Goal: Find specific page/section: Find specific page/section

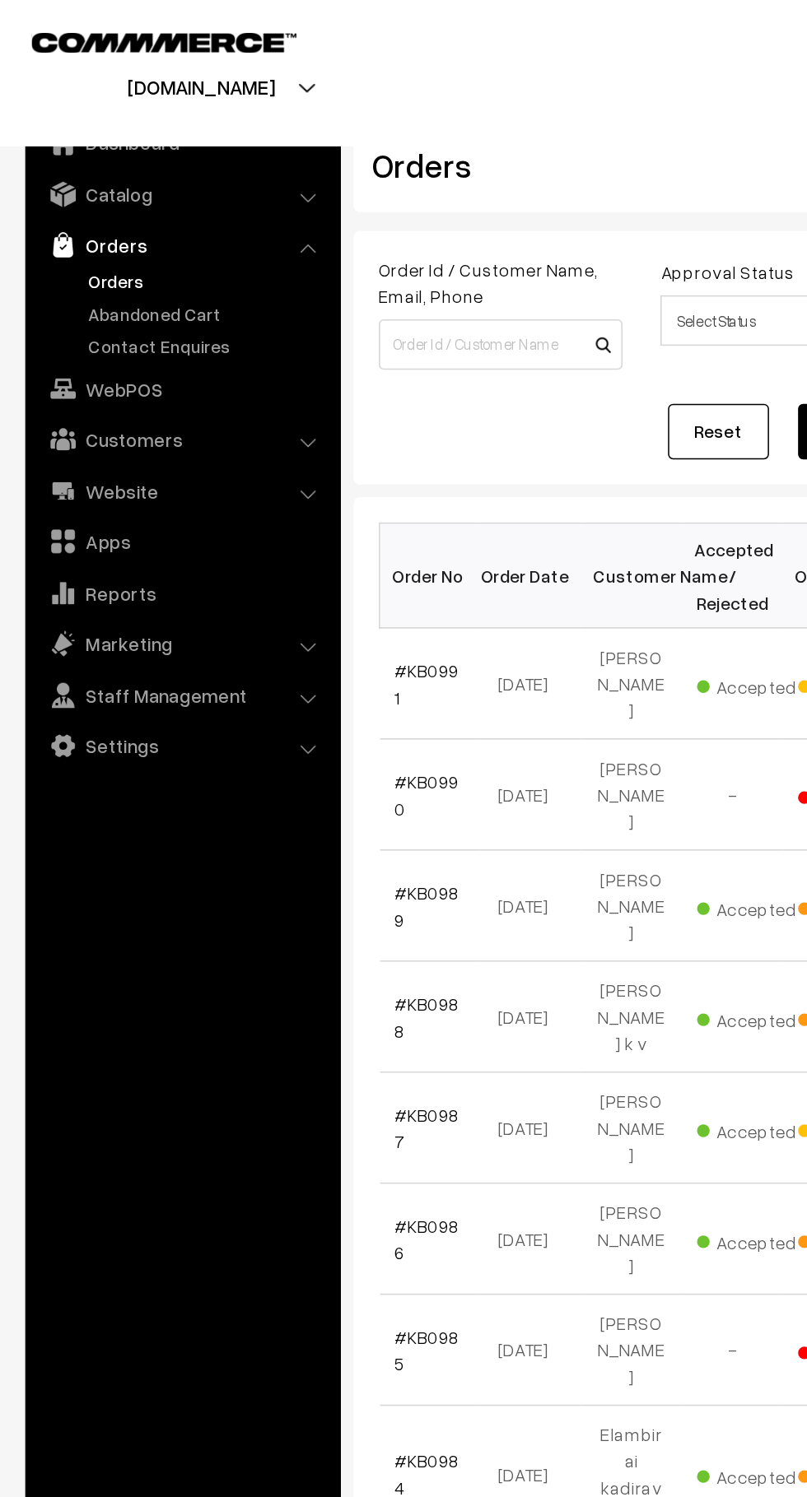
click at [135, 196] on link "Abandoned Cart" at bounding box center [135, 204] width 163 height 17
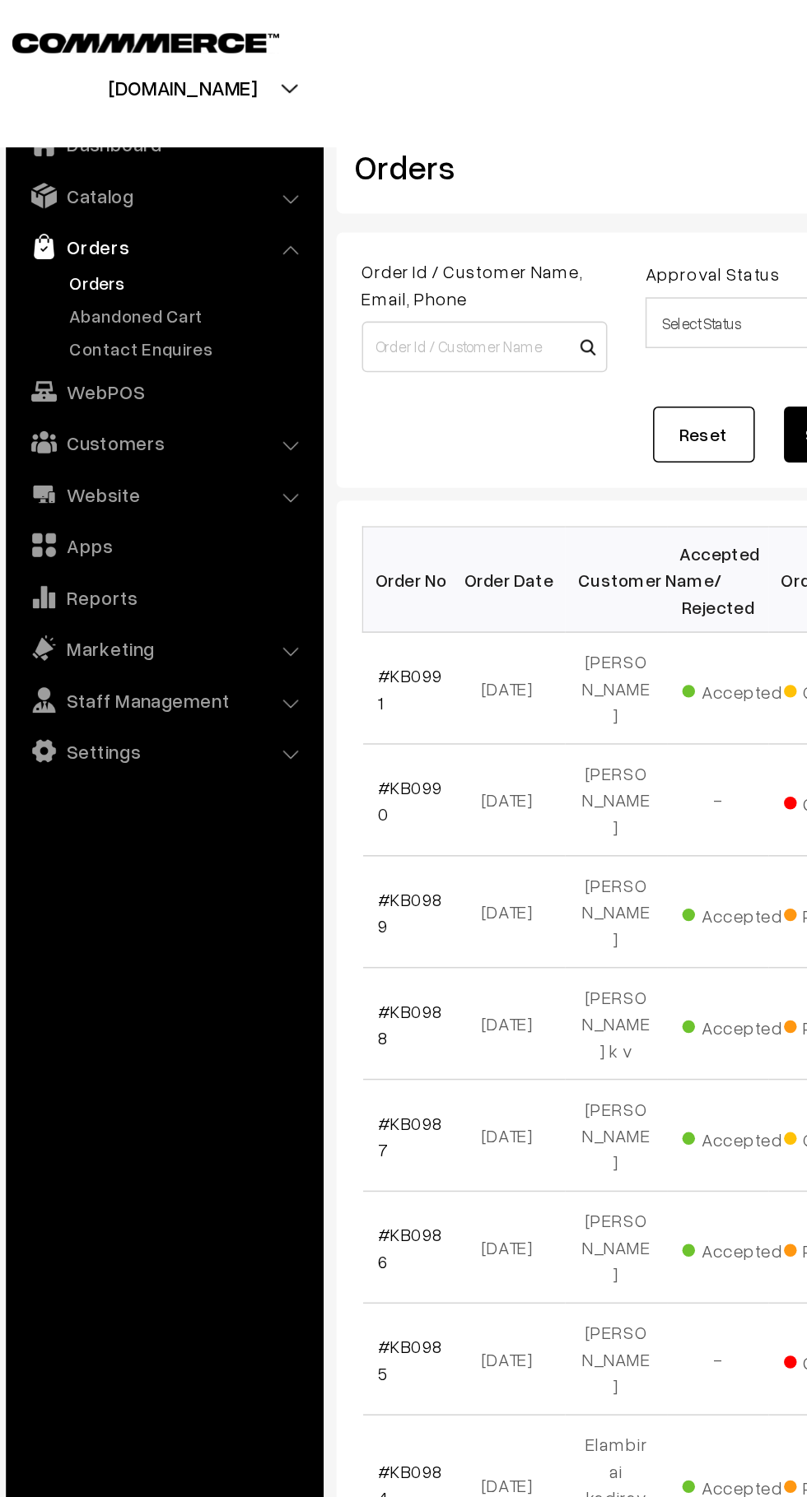
click at [139, 196] on link "Abandoned Cart" at bounding box center [135, 204] width 163 height 17
